Goal: Task Accomplishment & Management: Use online tool/utility

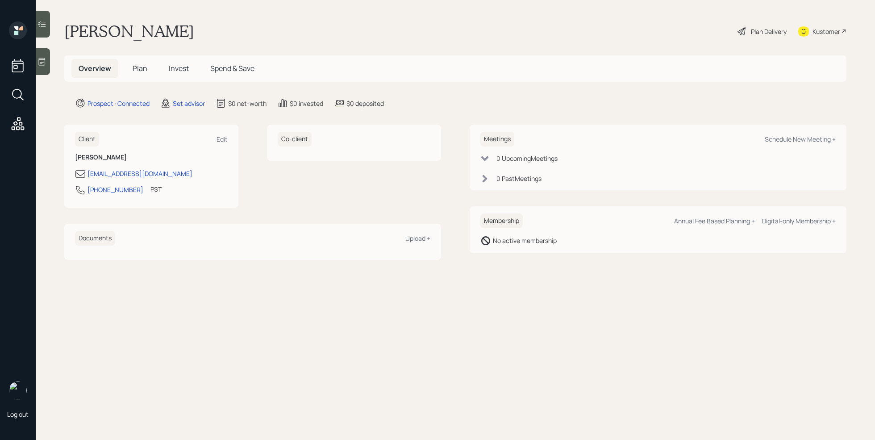
click at [37, 62] on div at bounding box center [43, 61] width 14 height 27
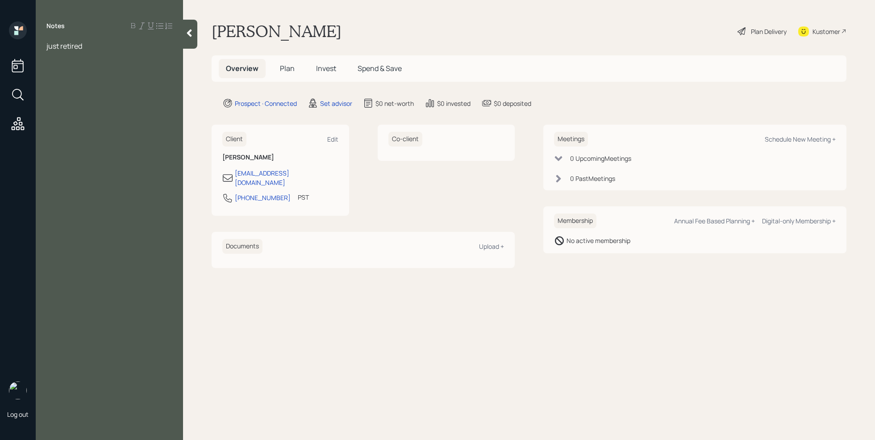
click at [92, 47] on div "just retired" at bounding box center [109, 46] width 126 height 10
click at [70, 58] on div at bounding box center [109, 56] width 126 height 10
click at [92, 67] on div "Age [DEMOGRAPHIC_DATA]" at bounding box center [109, 66] width 126 height 10
click at [47, 125] on span "5940" at bounding box center [54, 125] width 17 height 10
click at [50, 103] on div at bounding box center [109, 105] width 126 height 10
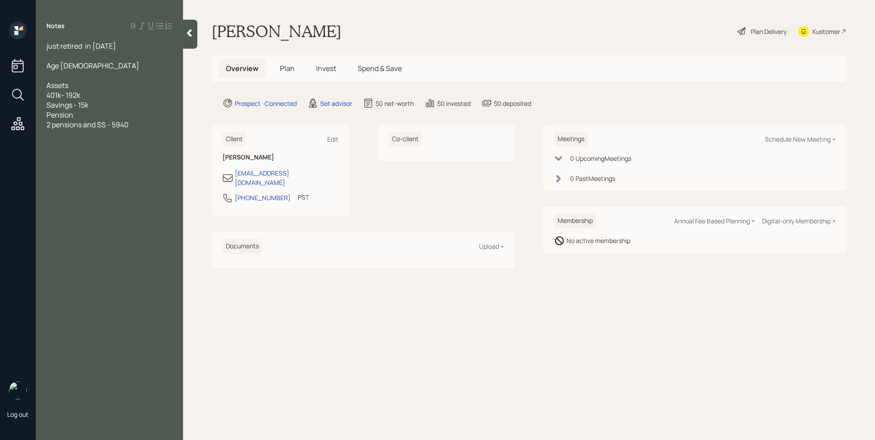
click at [81, 113] on div "Pension" at bounding box center [109, 115] width 126 height 10
click at [67, 113] on div at bounding box center [109, 115] width 126 height 10
click at [96, 96] on div "401k- 192k" at bounding box center [109, 95] width 126 height 10
click at [153, 134] on div "2 pensions and SS - 5940" at bounding box center [109, 135] width 126 height 10
click at [139, 135] on div "2 pensions and SS - 5940" at bounding box center [109, 135] width 126 height 10
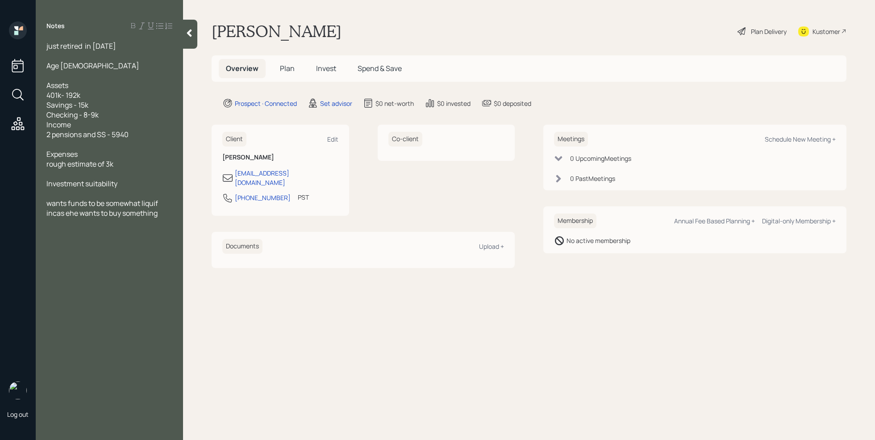
click at [57, 176] on div at bounding box center [109, 174] width 126 height 10
click at [57, 183] on span "GOals" at bounding box center [56, 184] width 20 height 10
click at [125, 197] on div "Investment suitability" at bounding box center [109, 193] width 126 height 10
click at [111, 200] on div at bounding box center [109, 203] width 126 height 10
click at [110, 115] on div "Checking - 8-9k" at bounding box center [109, 115] width 126 height 10
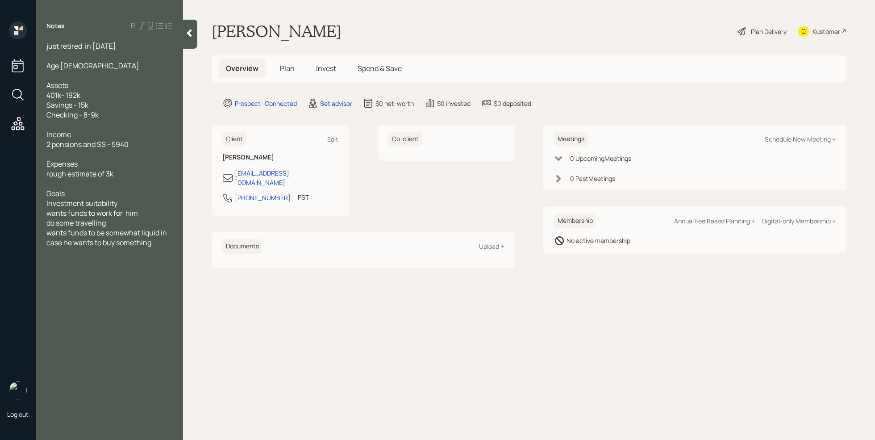
click at [142, 205] on div "Investment suitability" at bounding box center [109, 203] width 126 height 10
click at [159, 256] on div "wants funds to be somewhat liquid in case he wants to buy something" at bounding box center [109, 248] width 126 height 20
click at [87, 269] on div "1%" at bounding box center [109, 272] width 126 height 10
click at [778, 140] on div "Schedule New Meeting +" at bounding box center [800, 139] width 71 height 8
select select "round-[PERSON_NAME]"
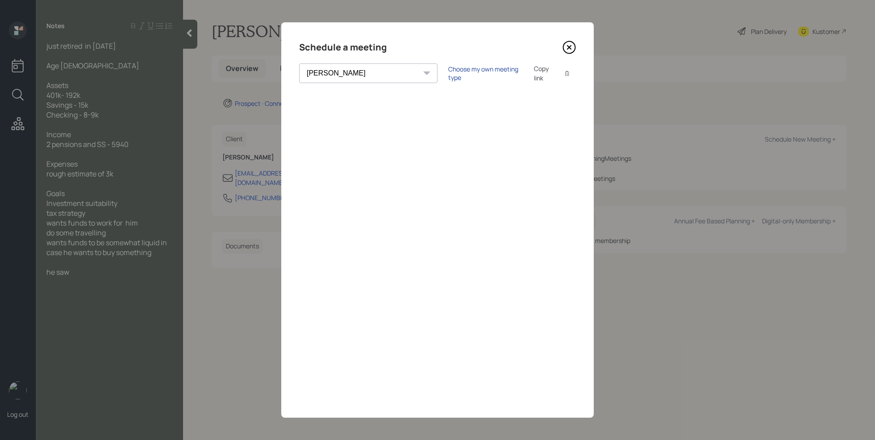
click at [448, 70] on div "Choose my own meeting type" at bounding box center [485, 73] width 75 height 17
select select "round-[PERSON_NAME]"
